Goal: Understand process/instructions: Learn how to perform a task or action

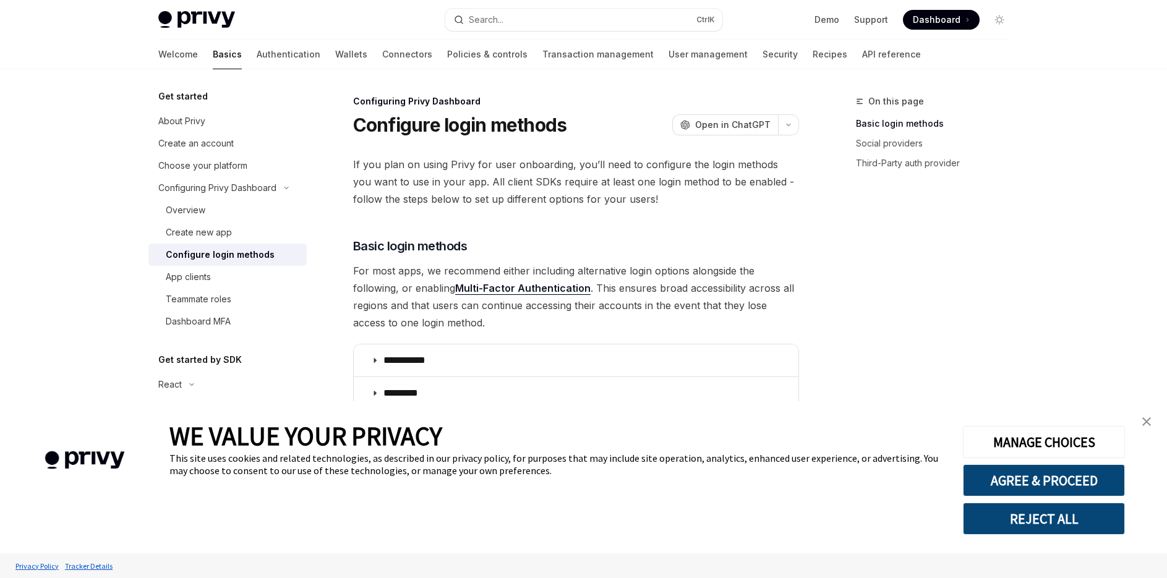
type textarea "*"
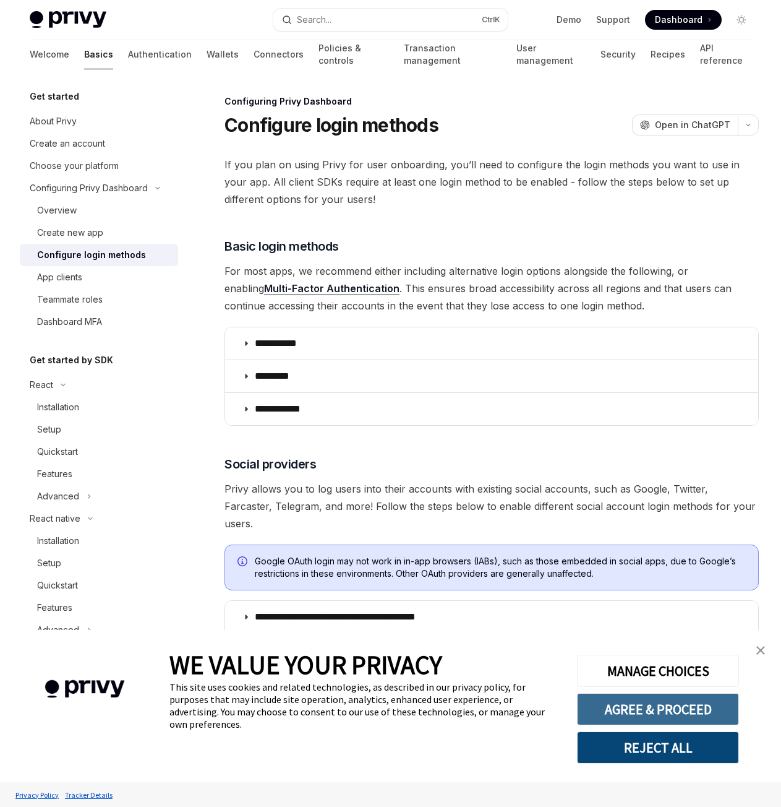
click at [621, 584] on button "AGREE & PROCEED" at bounding box center [658, 709] width 162 height 32
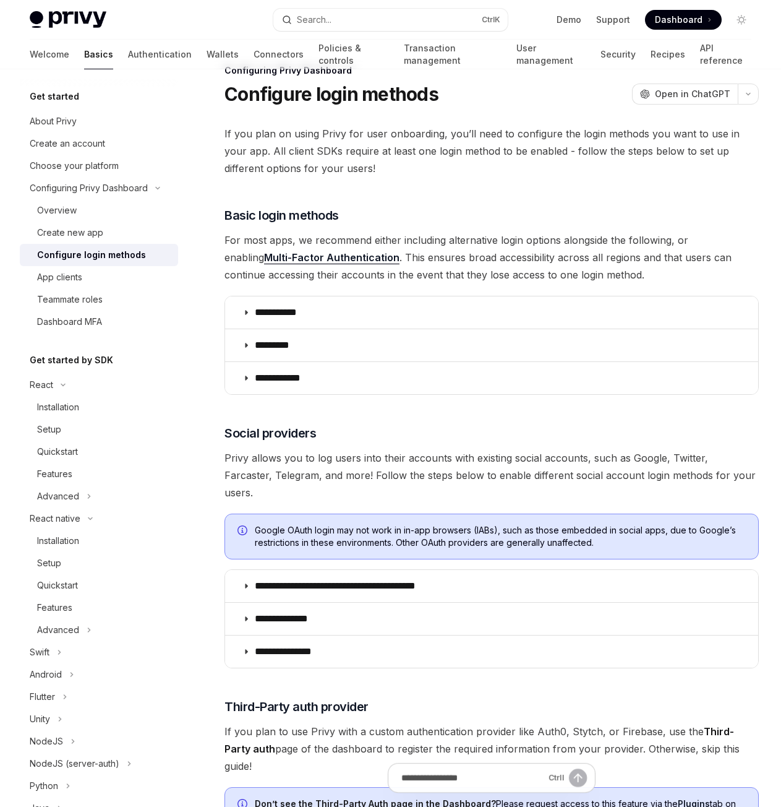
scroll to position [309, 0]
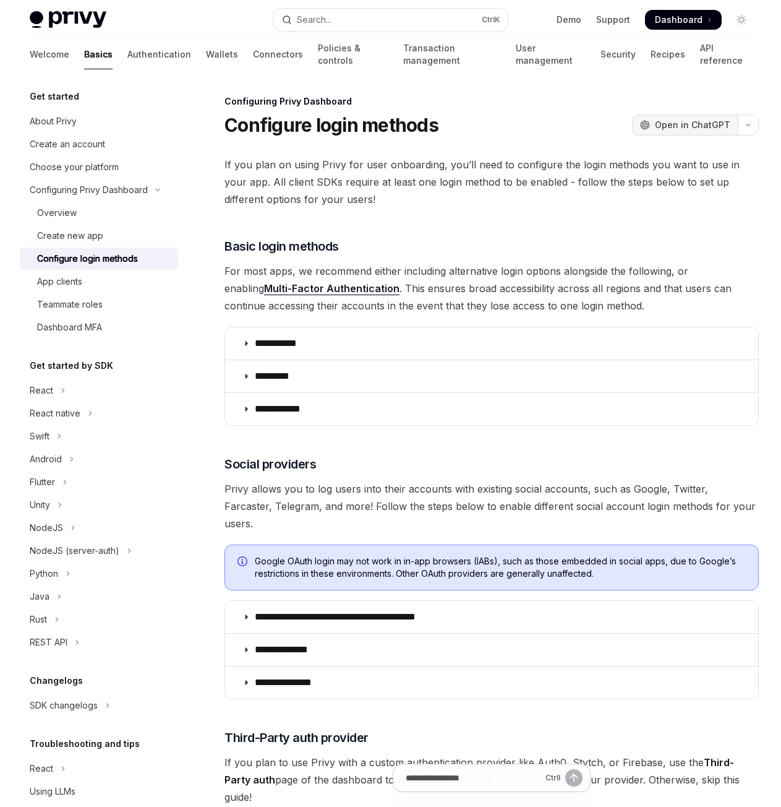
click at [672, 131] on button "OpenAI Open in ChatGPT" at bounding box center [685, 124] width 106 height 21
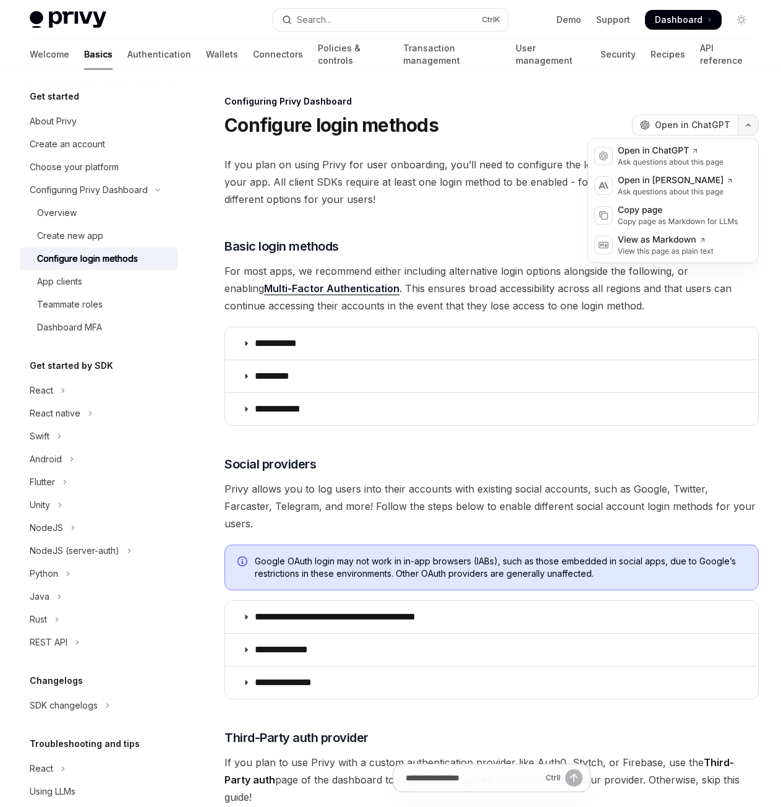
click at [745, 124] on icon "button" at bounding box center [748, 124] width 15 height 5
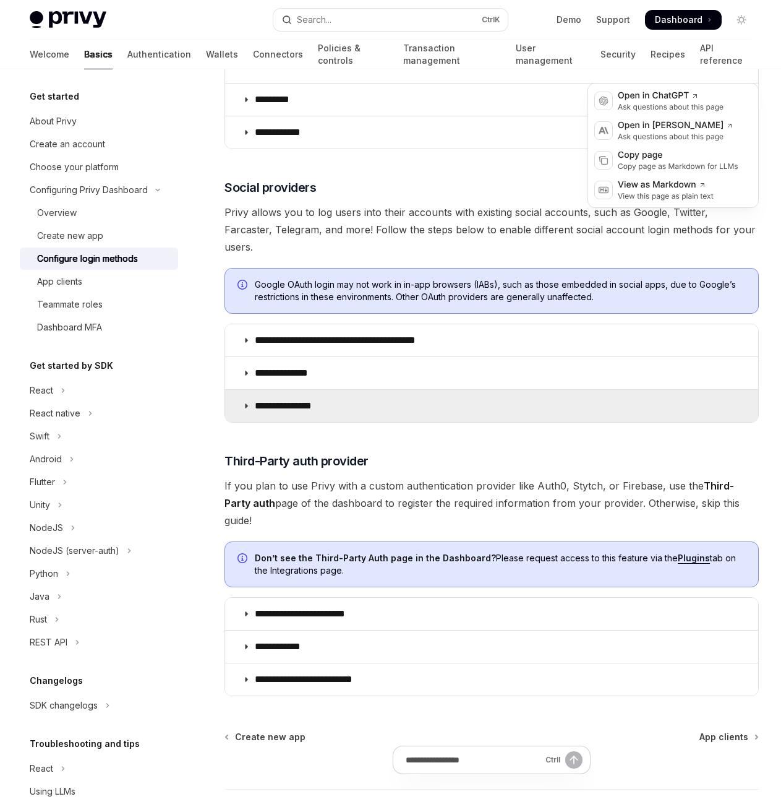
scroll to position [309, 0]
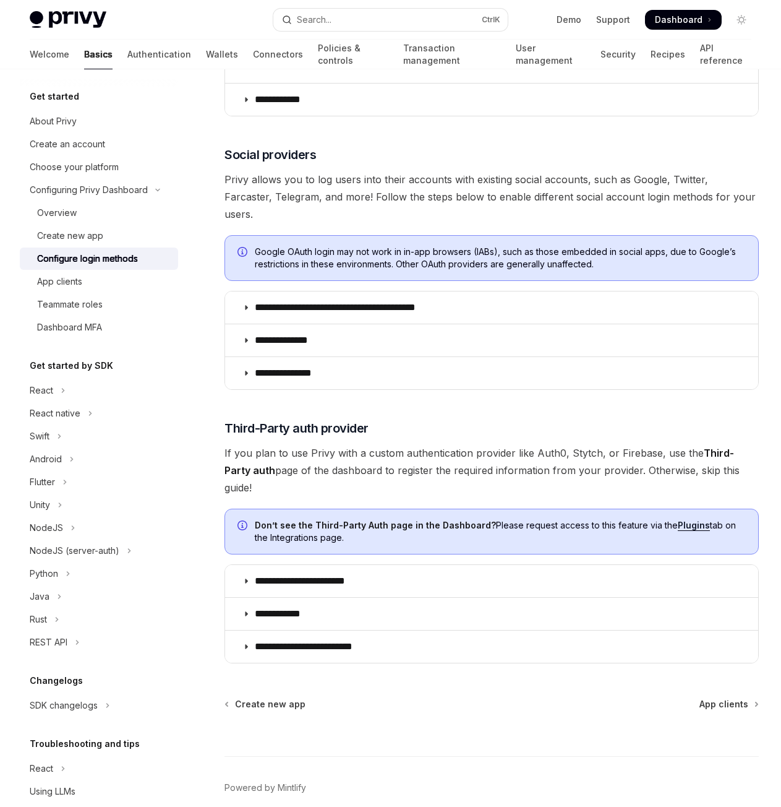
type textarea "*"
